Goal: Information Seeking & Learning: Learn about a topic

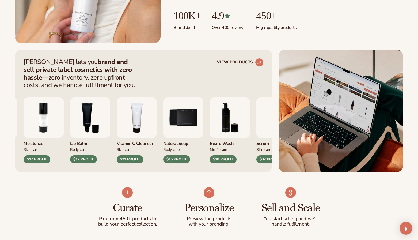
scroll to position [174, 0]
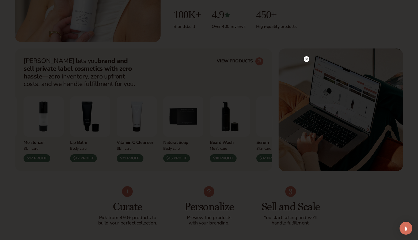
click at [305, 60] on circle at bounding box center [307, 59] width 6 height 6
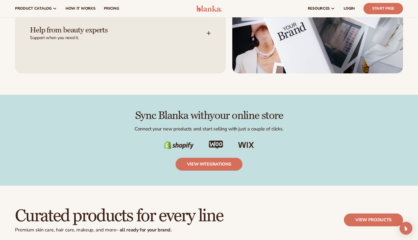
scroll to position [811, 0]
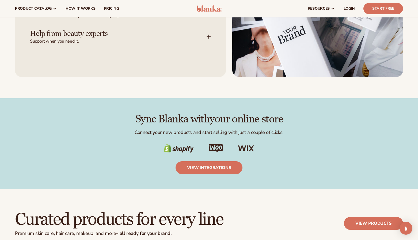
click at [133, 122] on h2 "Sync Blanka with your online store" at bounding box center [209, 119] width 388 height 12
click at [134, 121] on h2 "Sync Blanka with your online store" at bounding box center [209, 119] width 388 height 12
drag, startPoint x: 157, startPoint y: 150, endPoint x: 277, endPoint y: 152, distance: 119.7
click at [277, 152] on div "Sync Blanka with your online store Connect your new products and start selling …" at bounding box center [209, 143] width 388 height 61
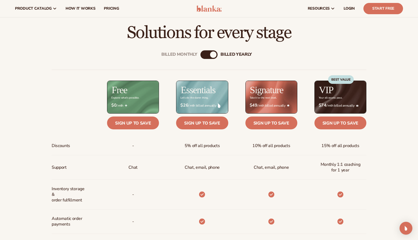
scroll to position [161, 0]
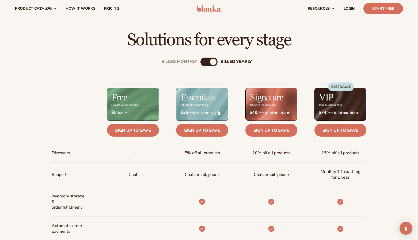
click at [205, 62] on div "Billed Monthly" at bounding box center [204, 62] width 6 height 6
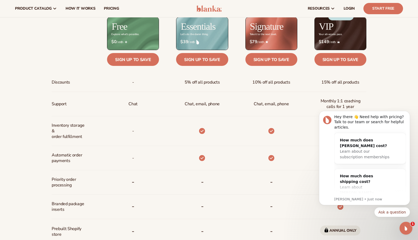
scroll to position [0, 0]
drag, startPoint x: 180, startPoint y: 82, endPoint x: 222, endPoint y: 83, distance: 41.8
click at [222, 83] on div "5% off all products" at bounding box center [202, 82] width 44 height 18
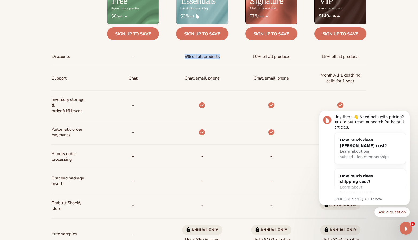
scroll to position [276, 0]
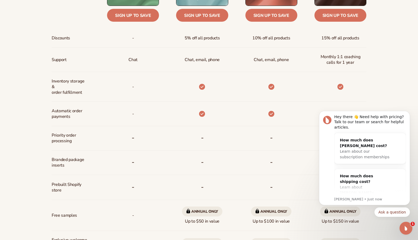
drag, startPoint x: 203, startPoint y: 86, endPoint x: 192, endPoint y: 91, distance: 11.9
click at [192, 91] on div at bounding box center [193, 87] width 69 height 30
drag, startPoint x: 209, startPoint y: 116, endPoint x: 195, endPoint y: 115, distance: 13.4
click at [195, 115] on div at bounding box center [202, 114] width 14 height 24
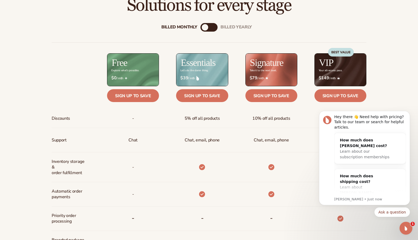
scroll to position [203, 0]
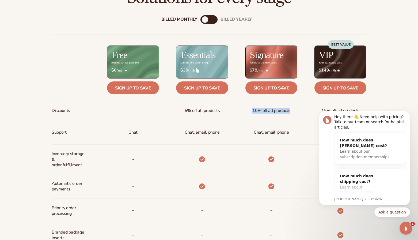
drag, startPoint x: 291, startPoint y: 111, endPoint x: 249, endPoint y: 111, distance: 41.5
click at [249, 111] on div "10% off all products" at bounding box center [271, 110] width 47 height 18
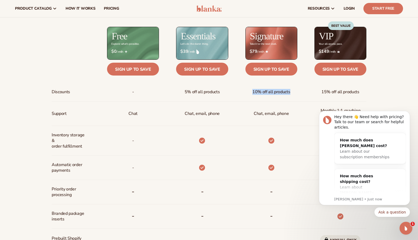
scroll to position [212, 0]
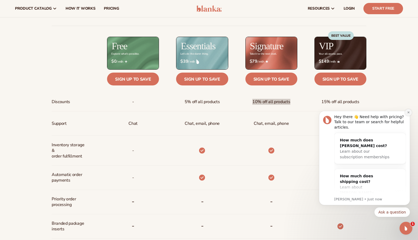
click at [407, 112] on icon "Dismiss notification" at bounding box center [408, 112] width 3 height 3
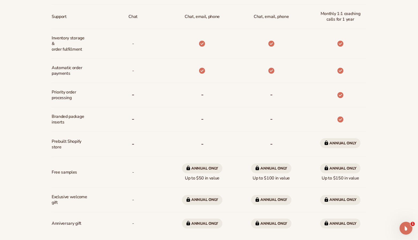
scroll to position [319, 0]
drag, startPoint x: 345, startPoint y: 96, endPoint x: 342, endPoint y: 95, distance: 4.0
click at [340, 96] on div at bounding box center [340, 95] width 14 height 24
drag, startPoint x: 343, startPoint y: 96, endPoint x: 280, endPoint y: 100, distance: 63.4
click at [310, 97] on div at bounding box center [331, 95] width 69 height 24
